Goal: Check status: Check status

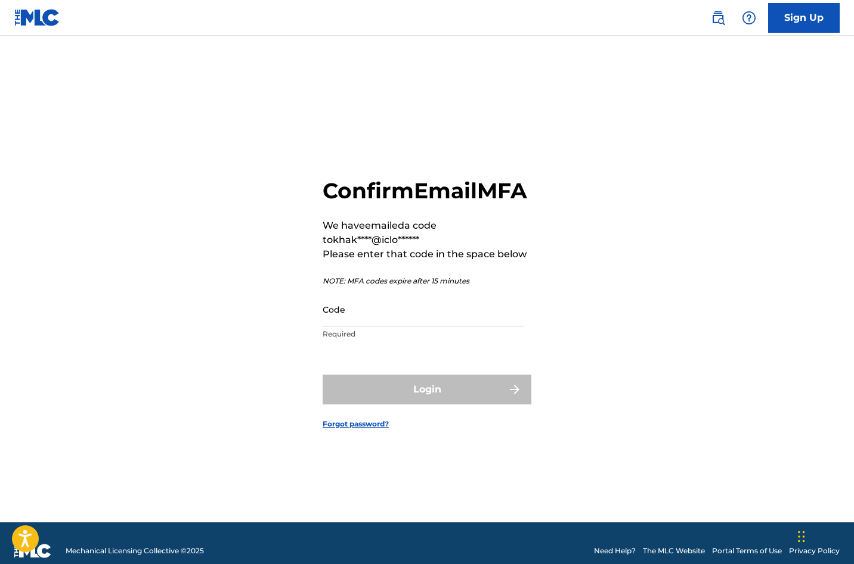
click at [375, 326] on input "Code" at bounding box center [422, 310] width 201 height 34
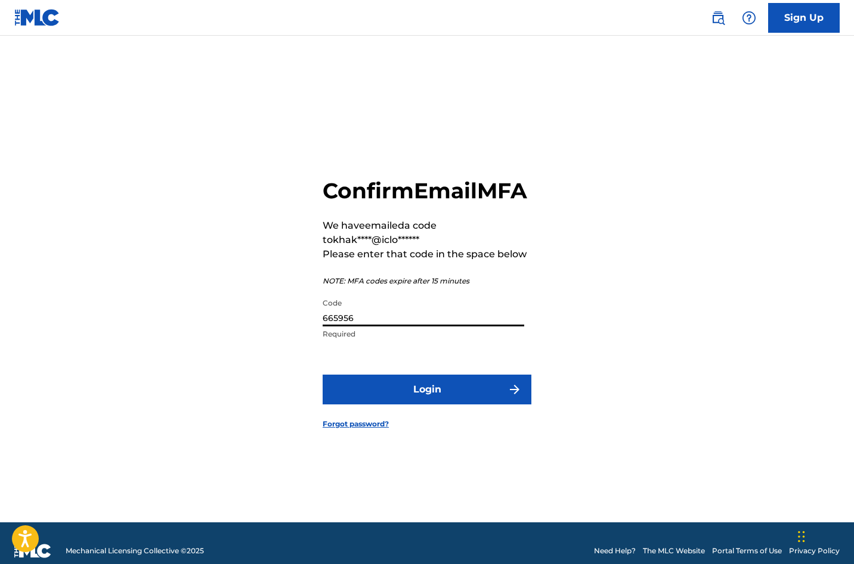
type input "665956"
click at [460, 405] on button "Login" at bounding box center [426, 390] width 209 height 30
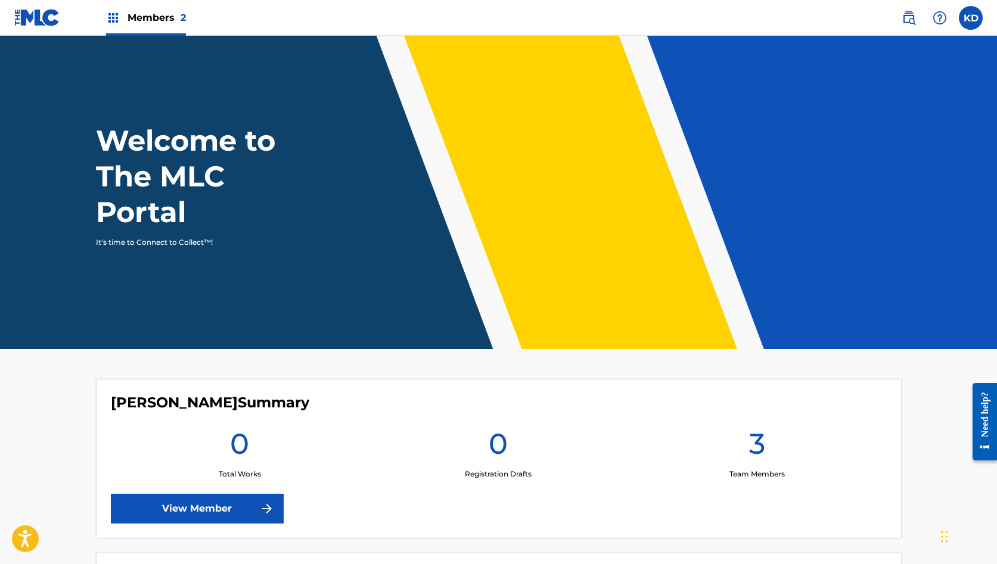
click at [115, 17] on img at bounding box center [113, 18] width 14 height 14
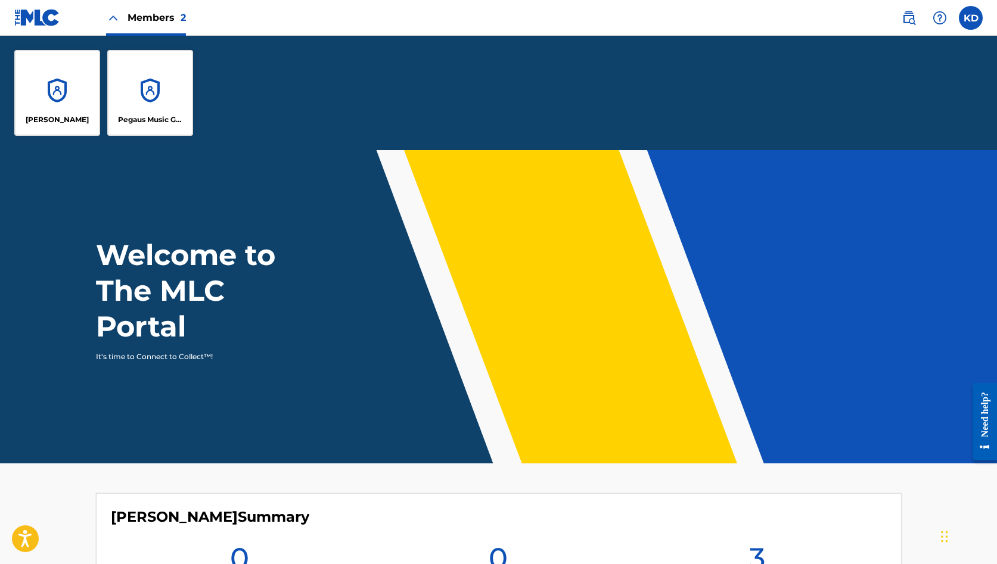
click at [151, 83] on div "Pegaus Music Group" at bounding box center [150, 93] width 86 height 86
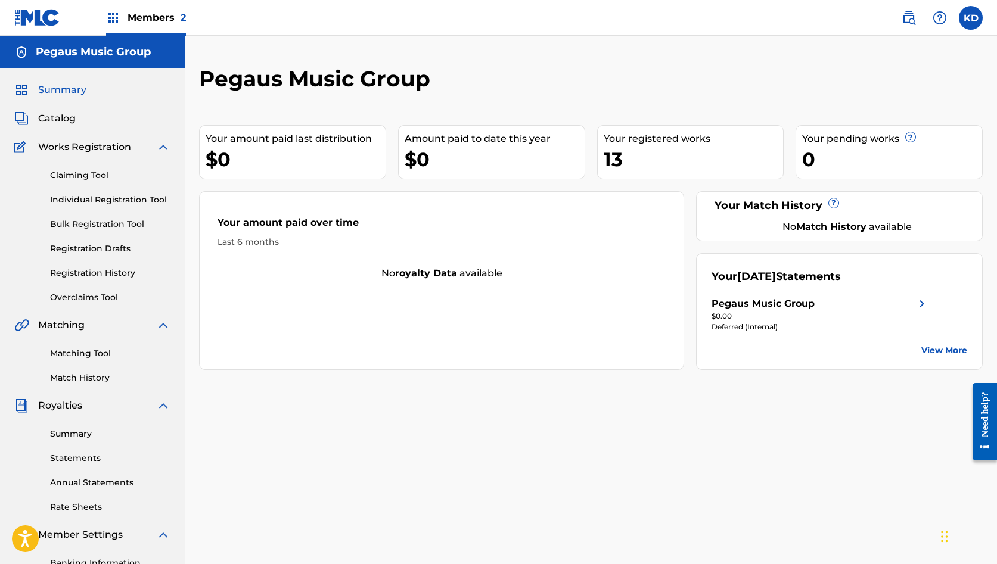
click at [812, 302] on div "Pegaus Music Group" at bounding box center [763, 304] width 103 height 14
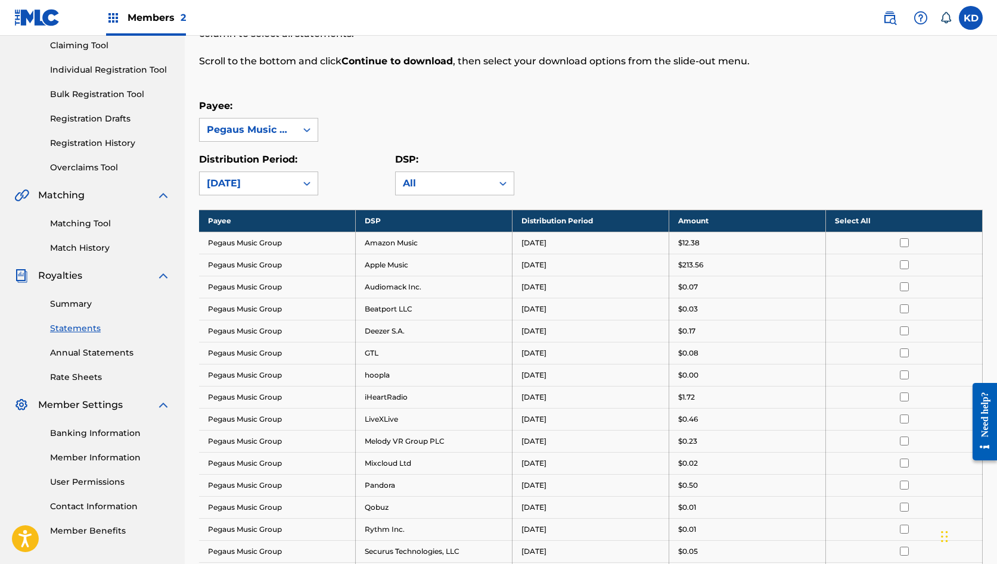
scroll to position [41, 0]
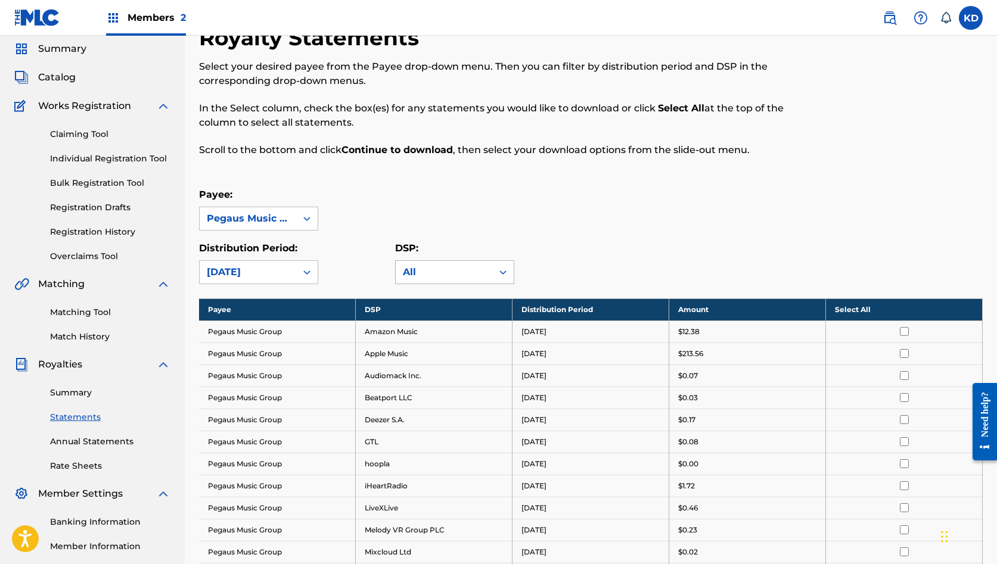
click at [504, 273] on icon at bounding box center [502, 273] width 7 height 4
click at [305, 269] on icon at bounding box center [307, 272] width 12 height 12
click at [305, 270] on icon at bounding box center [307, 272] width 12 height 12
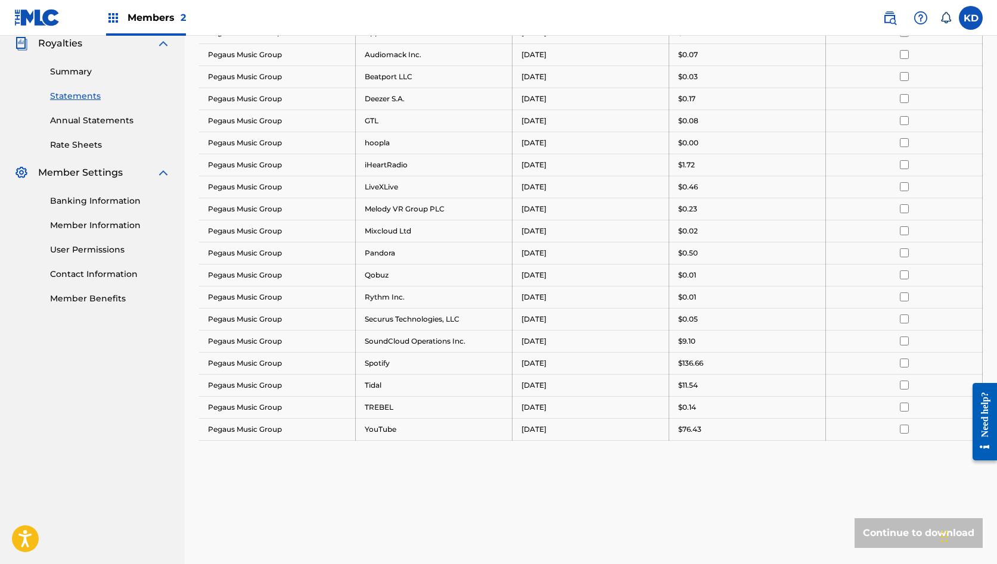
scroll to position [0, 0]
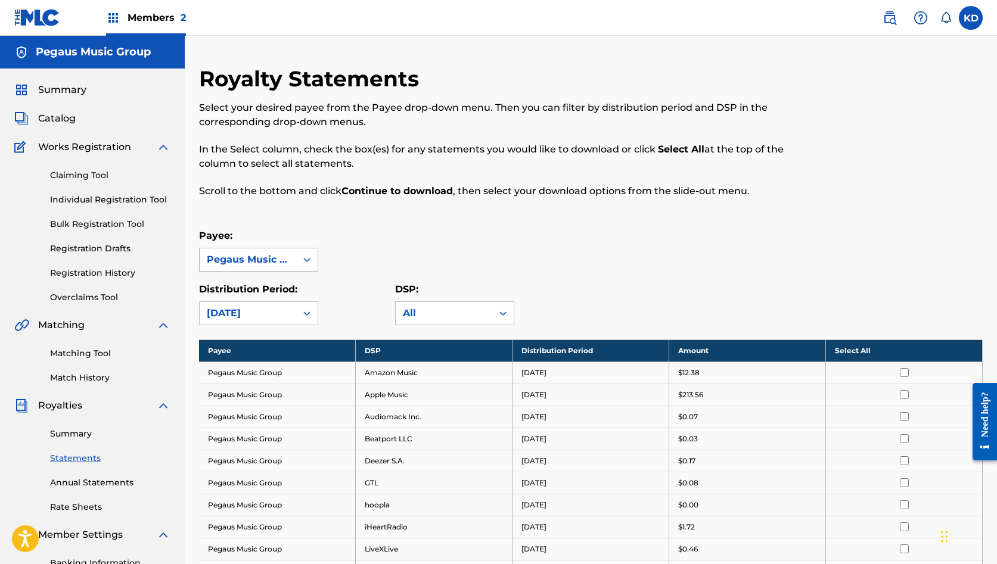
click at [302, 258] on icon at bounding box center [307, 260] width 12 height 12
click at [85, 432] on link "Summary" at bounding box center [110, 434] width 120 height 13
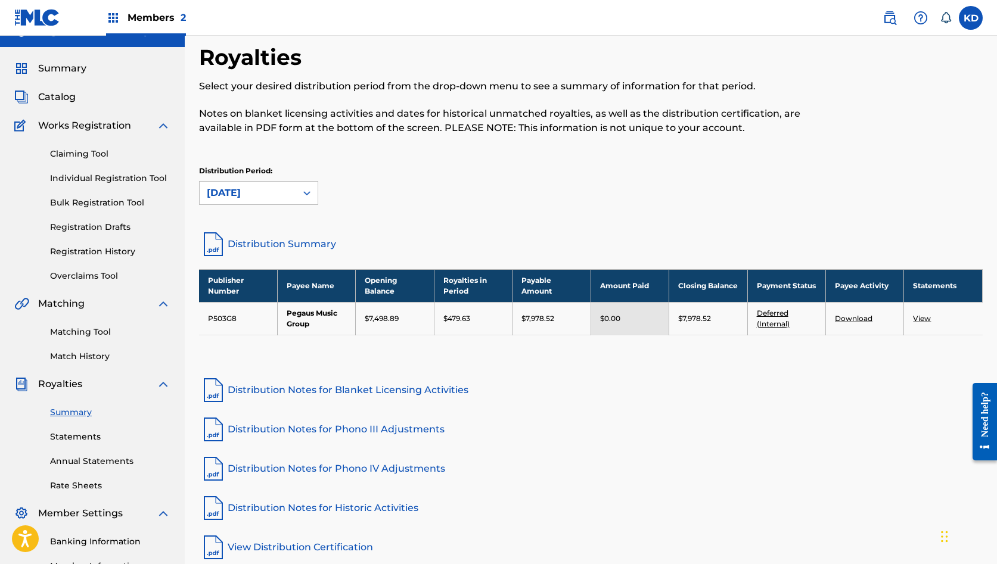
scroll to position [47, 0]
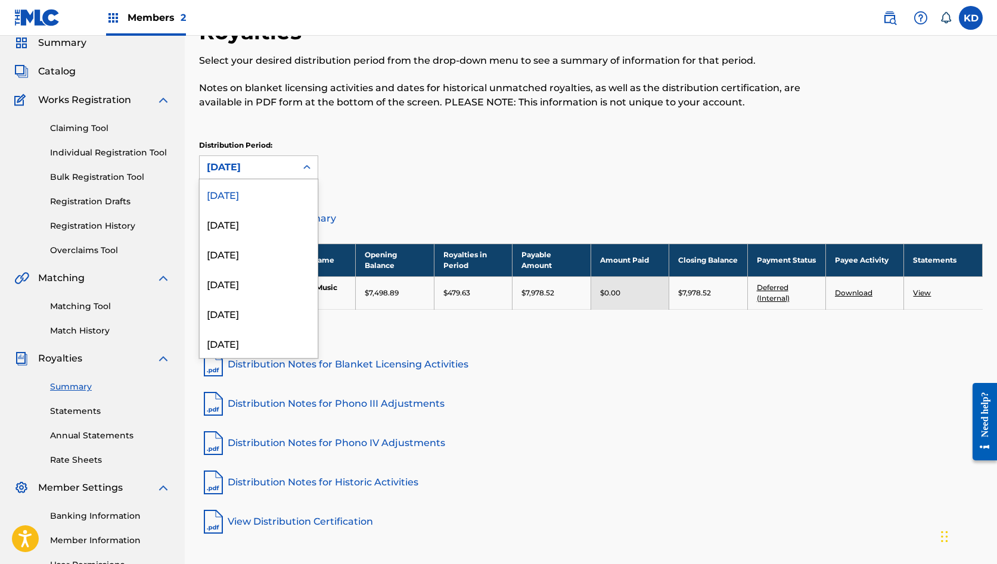
click at [306, 170] on icon at bounding box center [307, 168] width 12 height 12
click at [262, 221] on div "[DATE]" at bounding box center [259, 224] width 118 height 30
click at [307, 167] on icon at bounding box center [307, 168] width 12 height 12
click at [265, 256] on div "[DATE]" at bounding box center [259, 254] width 118 height 30
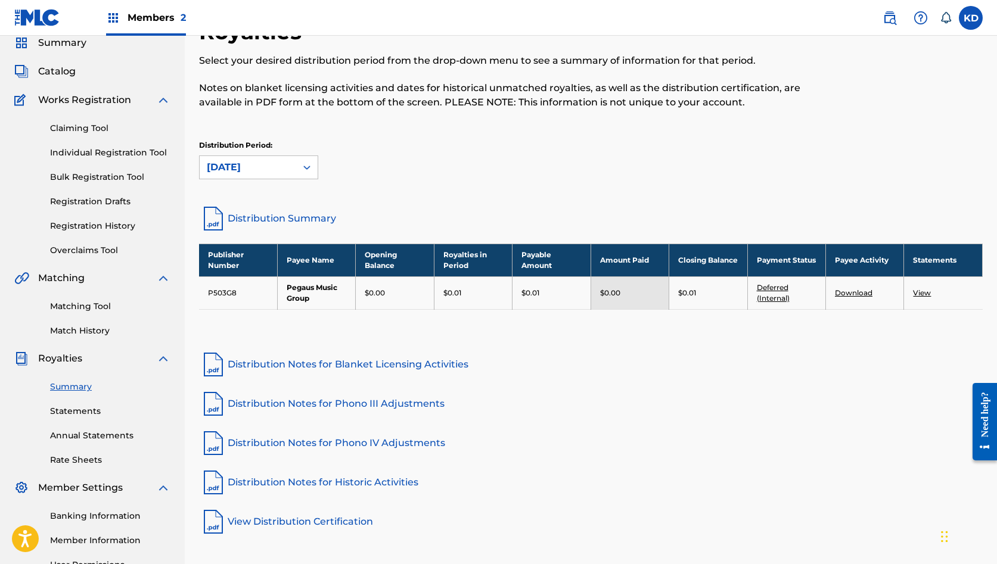
click at [306, 170] on icon at bounding box center [307, 168] width 12 height 12
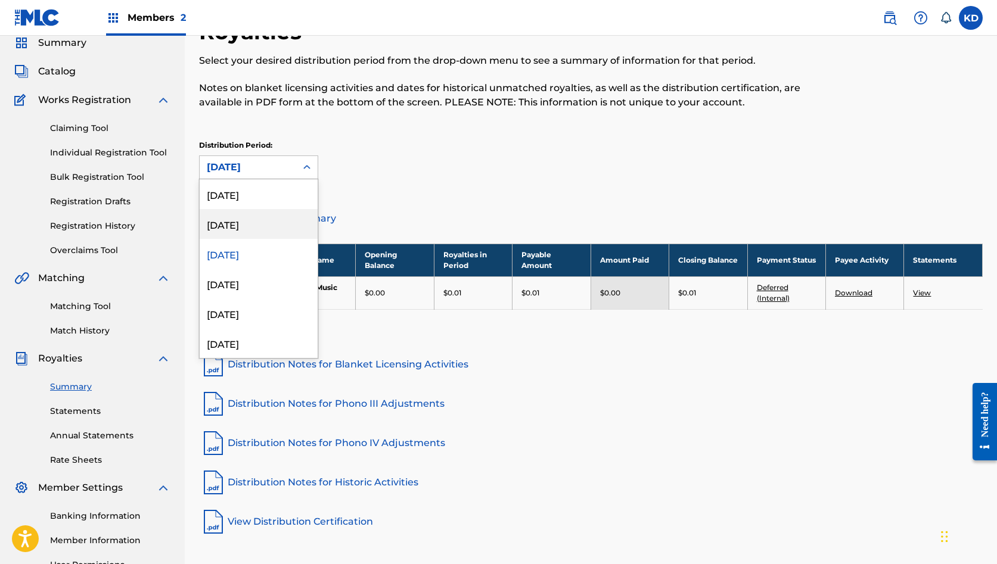
click at [274, 231] on div "[DATE]" at bounding box center [259, 224] width 118 height 30
click at [305, 169] on icon at bounding box center [306, 167] width 7 height 4
click at [273, 197] on div "[DATE]" at bounding box center [259, 194] width 118 height 30
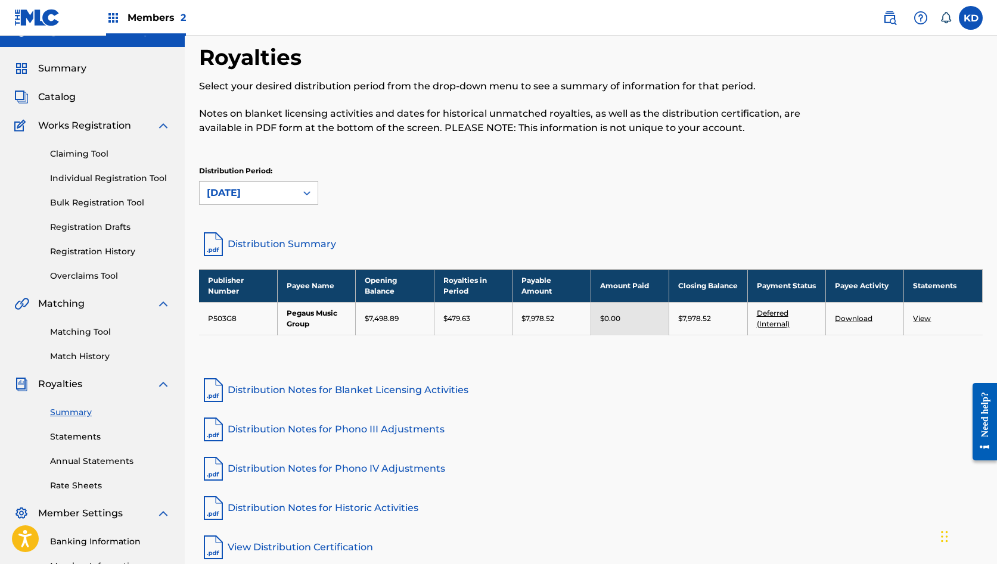
scroll to position [0, 0]
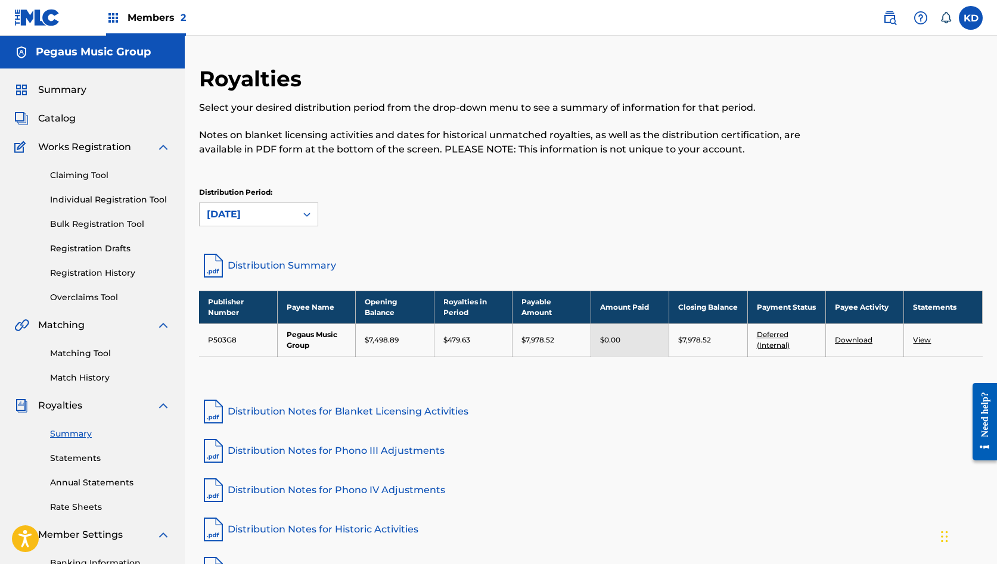
click at [63, 90] on span "Summary" at bounding box center [62, 90] width 48 height 14
